Goal: Answer question/provide support: Share knowledge or assist other users

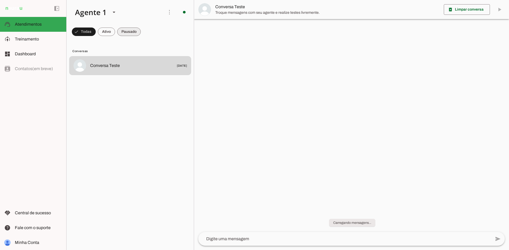
click at [133, 32] on span at bounding box center [129, 31] width 24 height 13
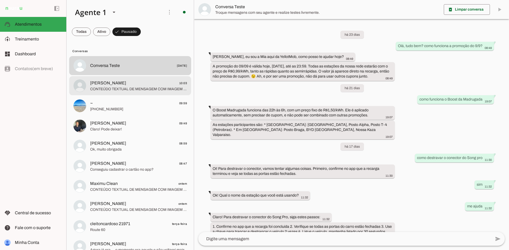
click at [117, 87] on span "CONTEÚDO TEXTUAL DE MENSAGEM COM IMAGEM (URL [URL][DOMAIN_NAME]) : *BORA COMEÇA…" at bounding box center [138, 89] width 97 height 5
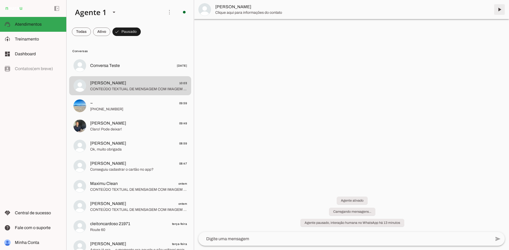
click at [498, 10] on span at bounding box center [499, 9] width 13 height 13
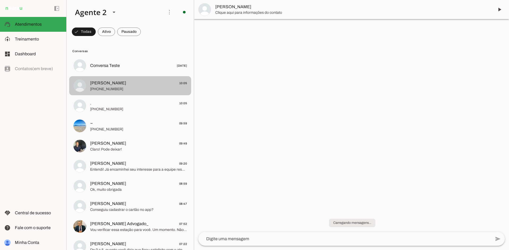
click at [136, 85] on span "[PERSON_NAME] 10:05" at bounding box center [138, 83] width 97 height 7
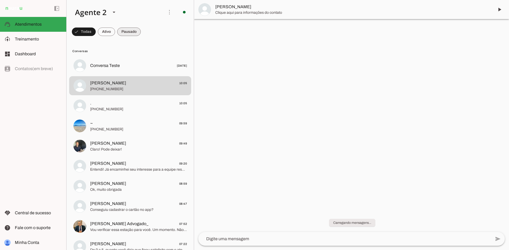
click at [130, 33] on span at bounding box center [129, 31] width 24 height 13
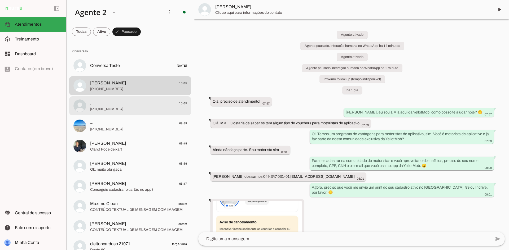
click at [146, 110] on span "[PHONE_NUMBER]" at bounding box center [138, 109] width 97 height 5
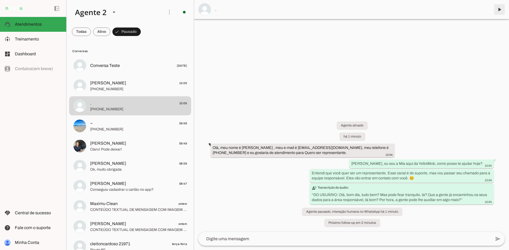
click at [500, 9] on span at bounding box center [499, 9] width 13 height 13
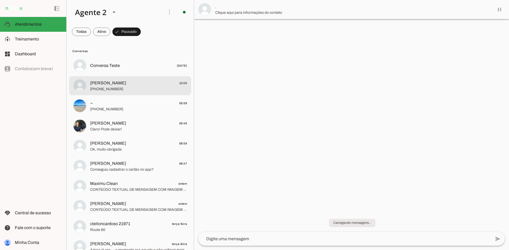
click at [114, 85] on span "[PERSON_NAME]" at bounding box center [108, 83] width 36 height 6
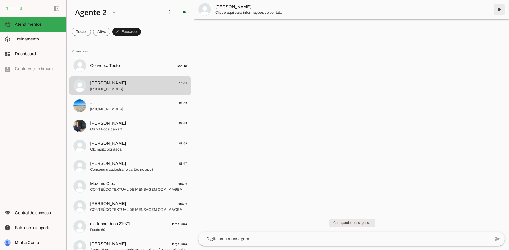
click at [500, 11] on span at bounding box center [499, 9] width 13 height 13
